Goal: Navigation & Orientation: Go to known website

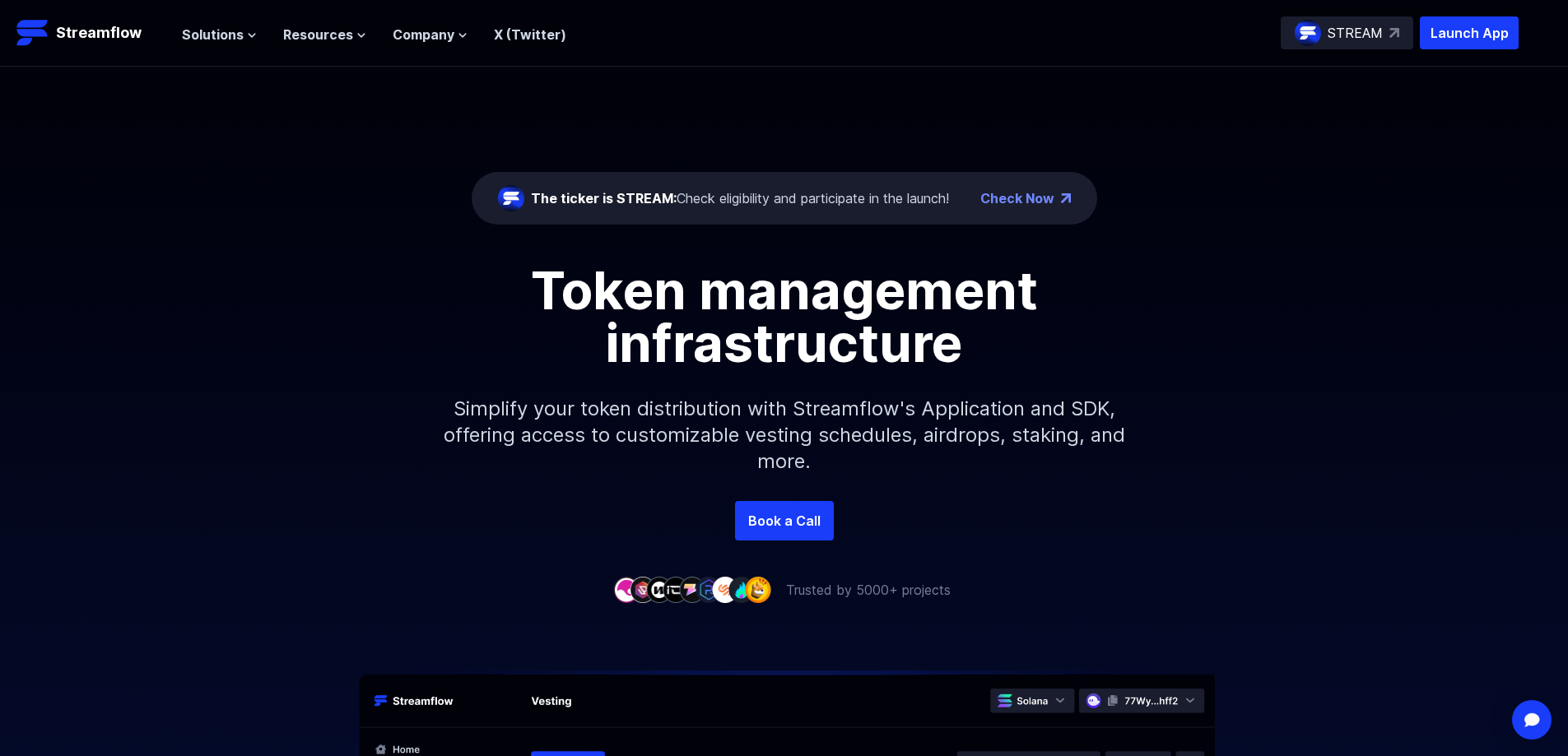
click at [1485, 194] on div "The ticker is STREAM: Check eligibility and participate in the launch! Check No…" at bounding box center [784, 284] width 1568 height 434
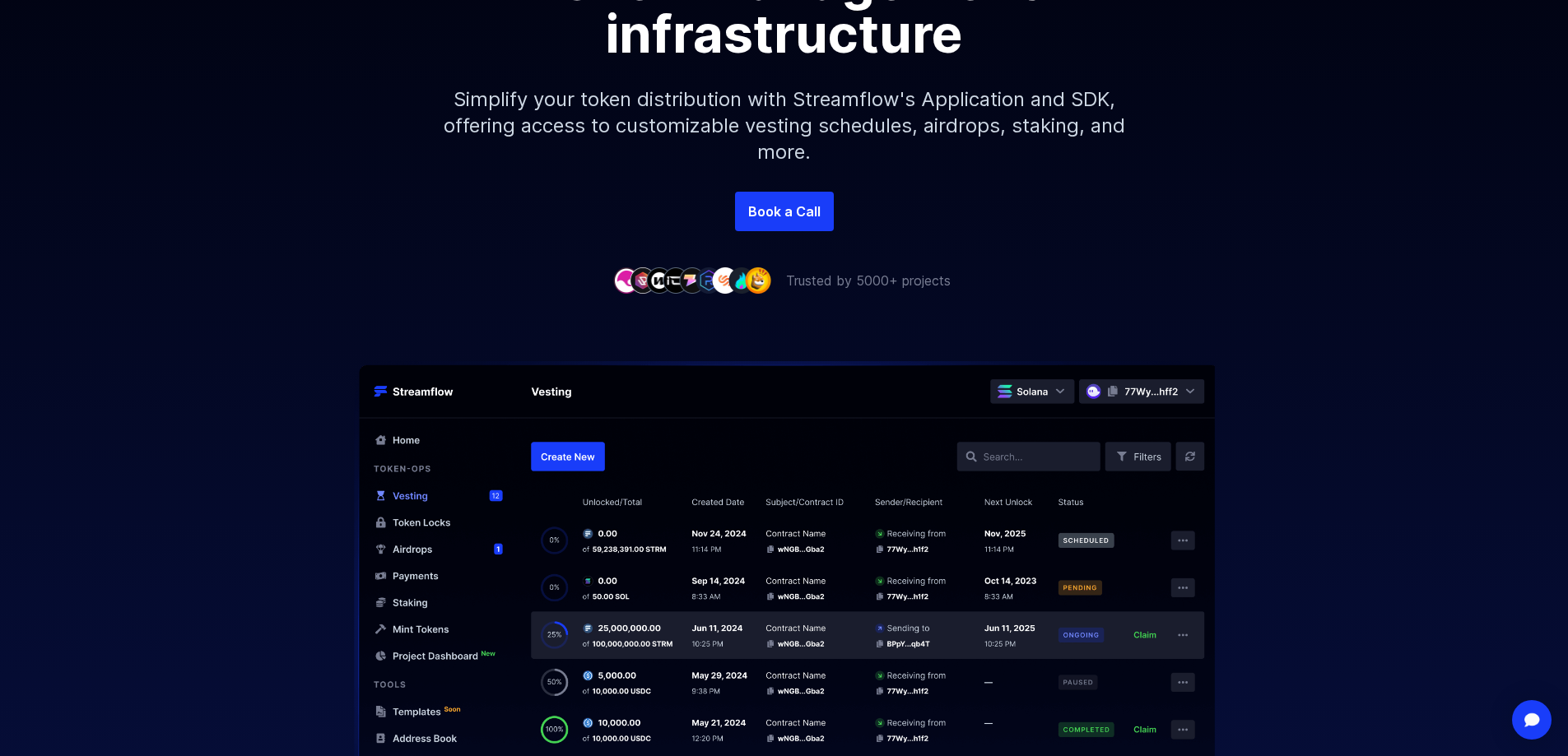
scroll to position [329, 0]
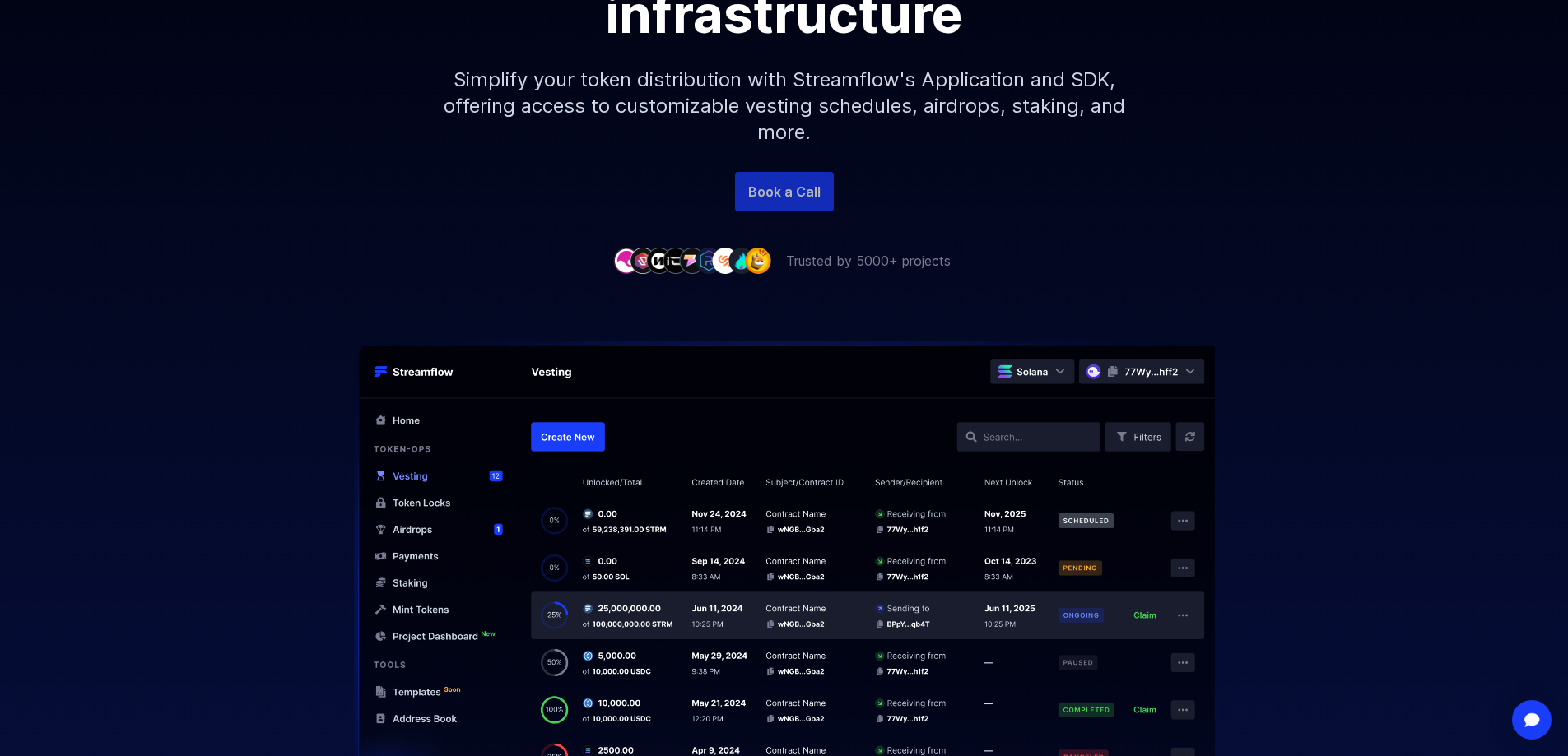
click at [798, 182] on link "Book a Call" at bounding box center [785, 191] width 99 height 39
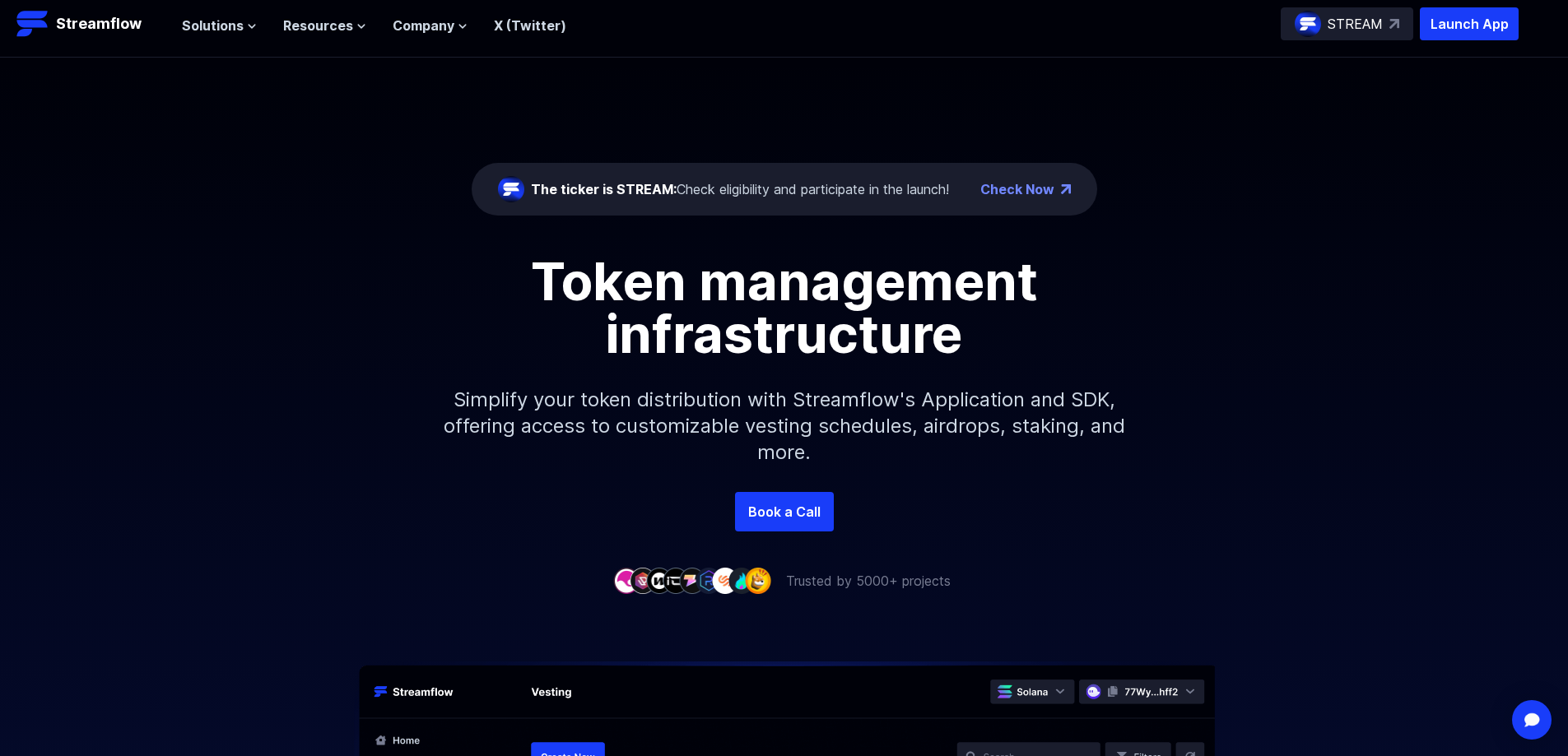
scroll to position [83, 0]
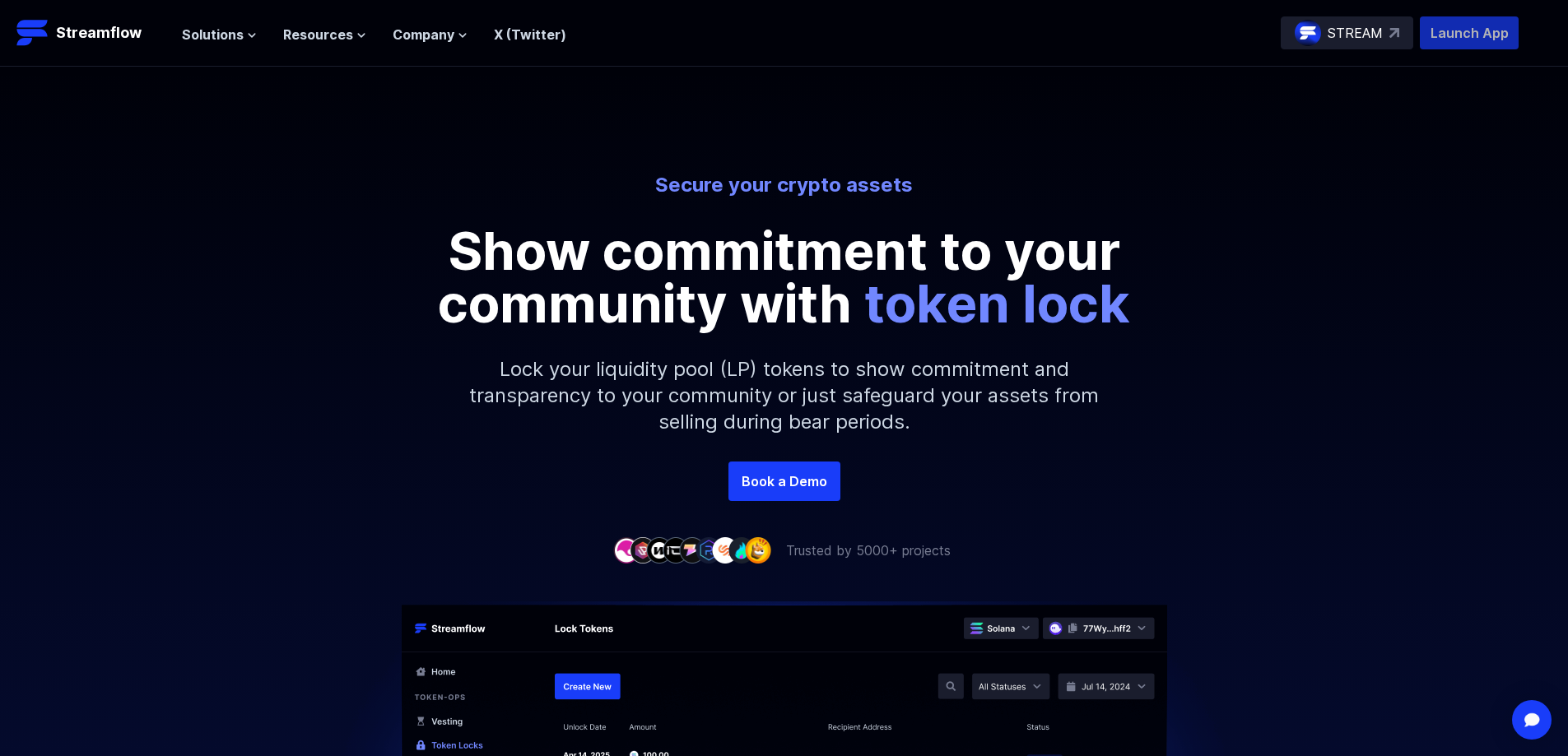
click at [1467, 28] on p "Launch App" at bounding box center [1470, 33] width 99 height 33
